Goal: Task Accomplishment & Management: Manage account settings

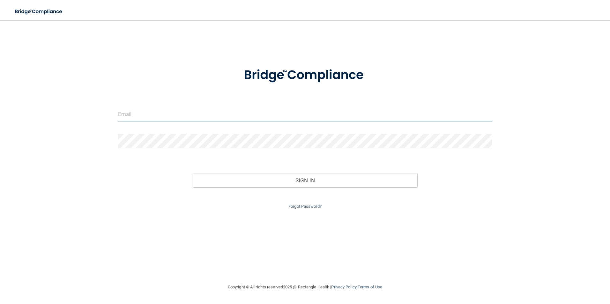
click at [167, 117] on input "email" at bounding box center [305, 114] width 374 height 14
type input "[EMAIL_ADDRESS][DOMAIN_NAME]"
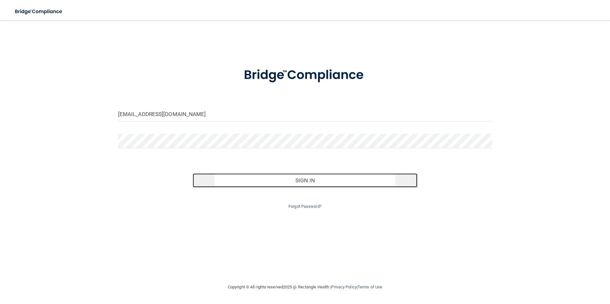
click at [335, 180] on button "Sign In" at bounding box center [305, 181] width 225 height 14
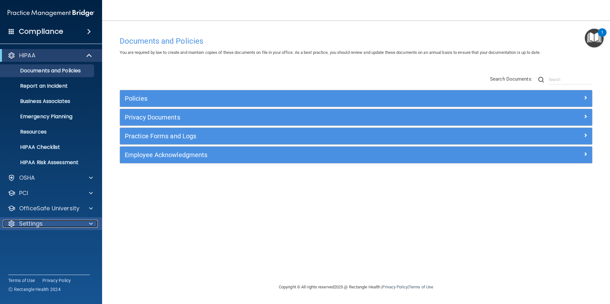
click at [44, 227] on div "Settings" at bounding box center [42, 224] width 79 height 8
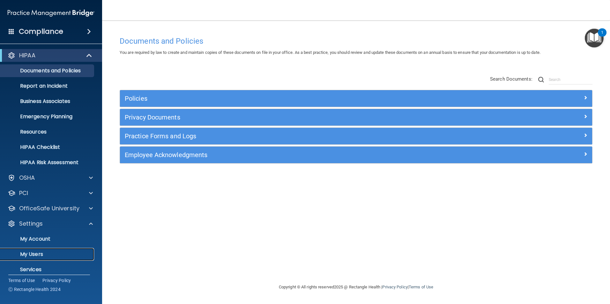
click at [34, 257] on p "My Users" at bounding box center [47, 254] width 87 height 6
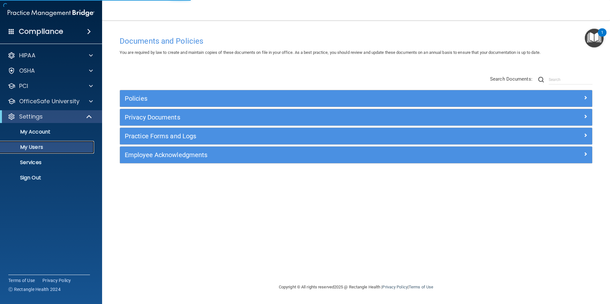
select select "20"
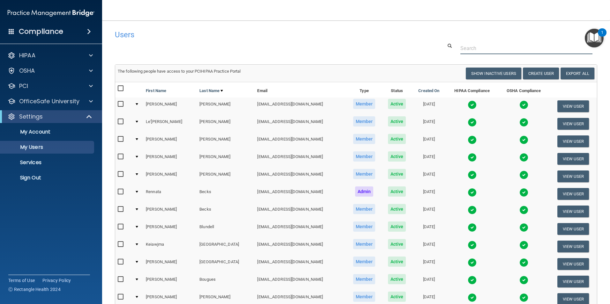
click at [481, 47] on input "text" at bounding box center [526, 48] width 132 height 12
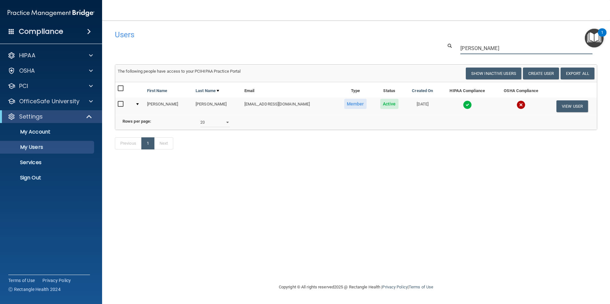
type input "[PERSON_NAME]"
click at [463, 103] on img at bounding box center [467, 104] width 9 height 9
